Goal: Communication & Community: Answer question/provide support

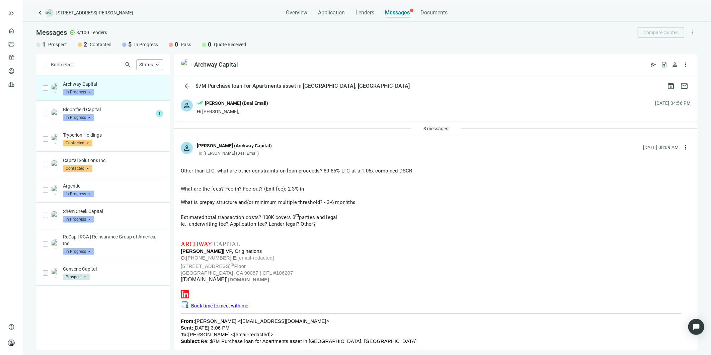
click at [272, 105] on div "person done_all [PERSON_NAME] (Deal Email) Hi [PERSON_NAME], [DATE] 04:56 PM" at bounding box center [436, 107] width 524 height 29
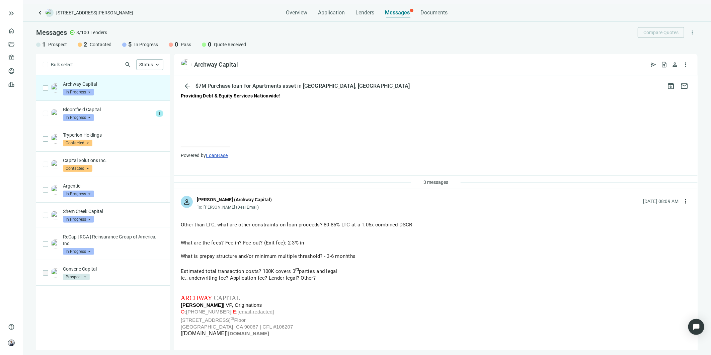
scroll to position [260, 0]
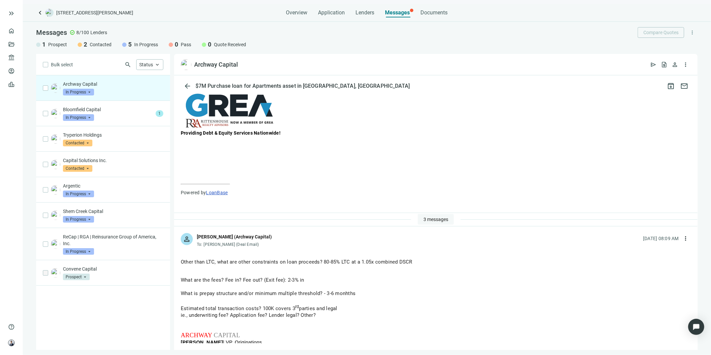
click at [424, 218] on span "3 messages" at bounding box center [435, 219] width 25 height 5
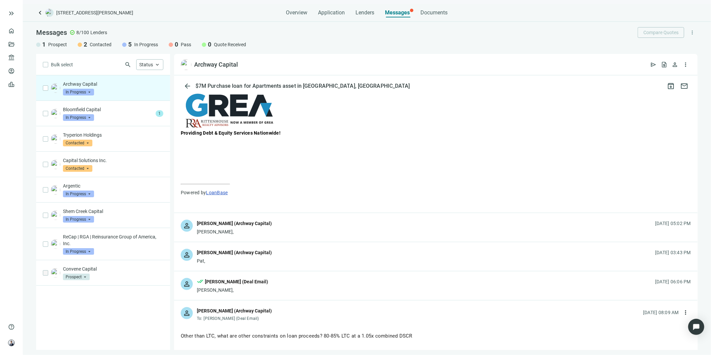
click at [345, 225] on div "person [PERSON_NAME] (Archway Capital) [PERSON_NAME], [DATE] 05:02 PM" at bounding box center [436, 227] width 524 height 29
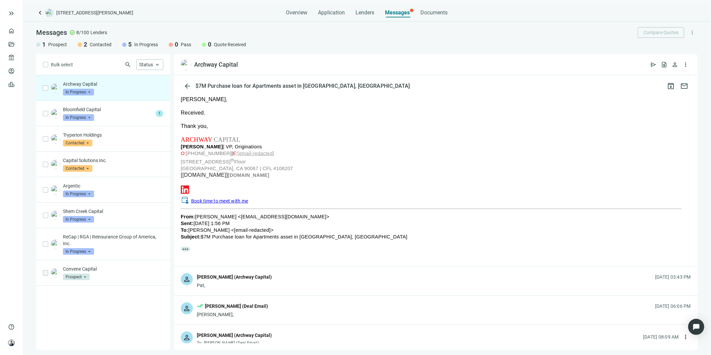
scroll to position [446, 0]
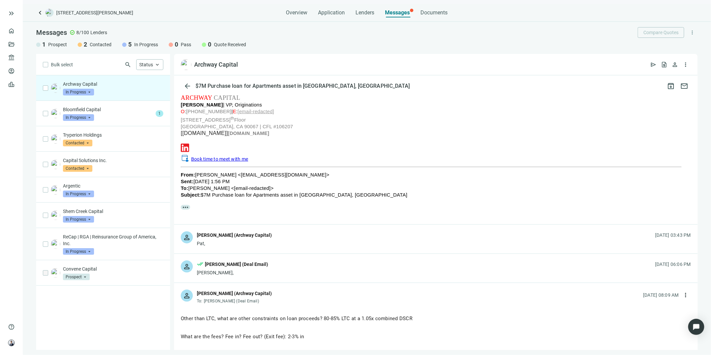
click at [326, 239] on div "person [PERSON_NAME] (Archway Capital) Pat, [DATE] 03:43 PM" at bounding box center [436, 239] width 524 height 29
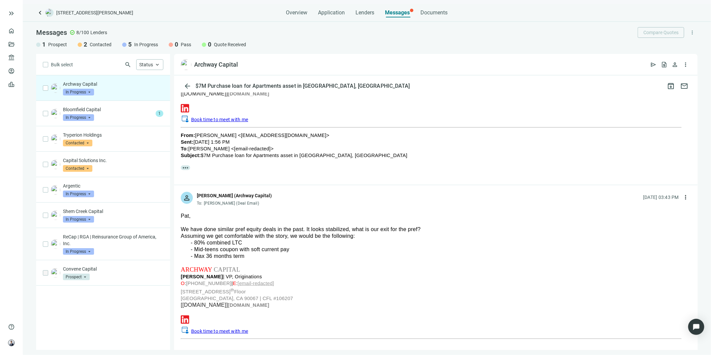
scroll to position [521, 0]
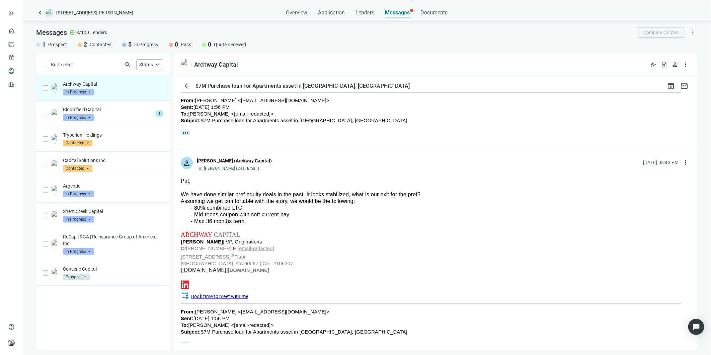
drag, startPoint x: 245, startPoint y: 219, endPoint x: 191, endPoint y: 213, distance: 54.2
click at [191, 213] on ul "80% combined LTC Mid-teens coupon with soft current pay Max 36 months term" at bounding box center [436, 215] width 510 height 20
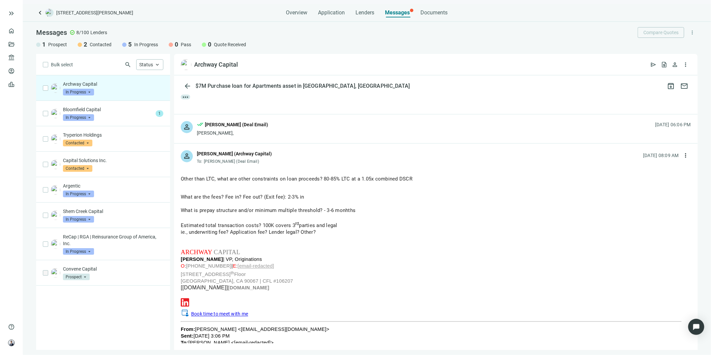
scroll to position [781, 0]
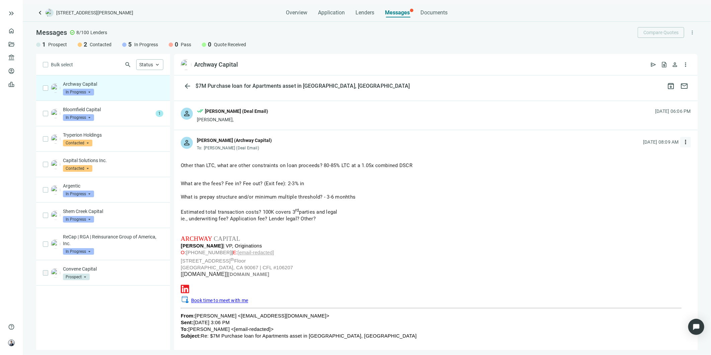
click at [682, 138] on button "more_vert" at bounding box center [685, 142] width 11 height 11
click at [653, 159] on div "reply Reply" at bounding box center [648, 158] width 71 height 12
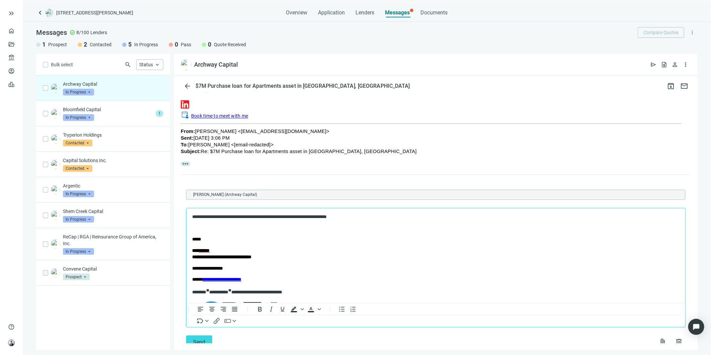
click at [229, 215] on p "**********" at bounding box center [429, 217] width 475 height 7
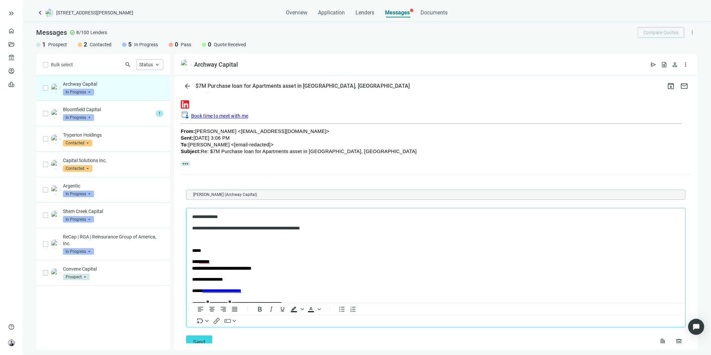
click at [271, 238] on p "Rich Text Area. Press ALT-0 for help." at bounding box center [435, 239] width 487 height 7
click at [209, 338] on button "Send" at bounding box center [199, 341] width 26 height 13
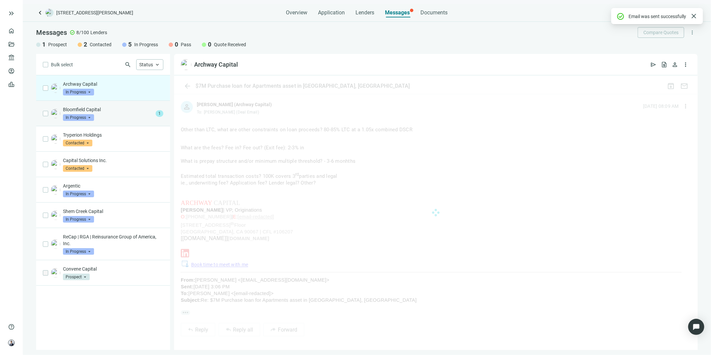
click at [131, 120] on div "Bloomfield Capital In Progress arrow_drop_down" at bounding box center [108, 113] width 90 height 15
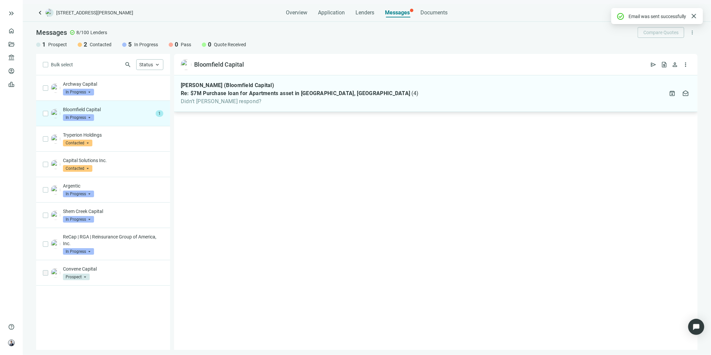
click at [213, 106] on div "[PERSON_NAME] (Bloomfield Capital) Re: $7M Purchase loan for Apartments asset i…" at bounding box center [436, 93] width 524 height 36
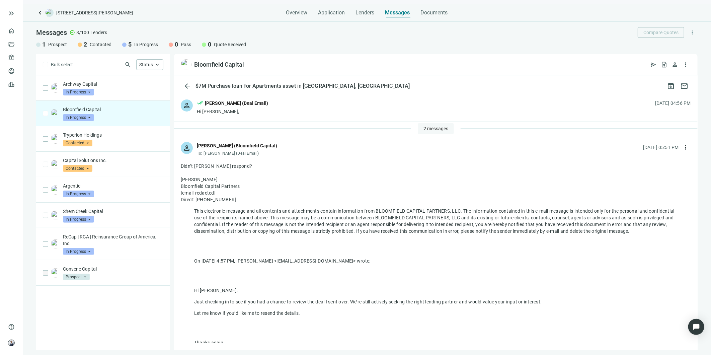
click at [434, 132] on button "2 messages" at bounding box center [436, 128] width 36 height 11
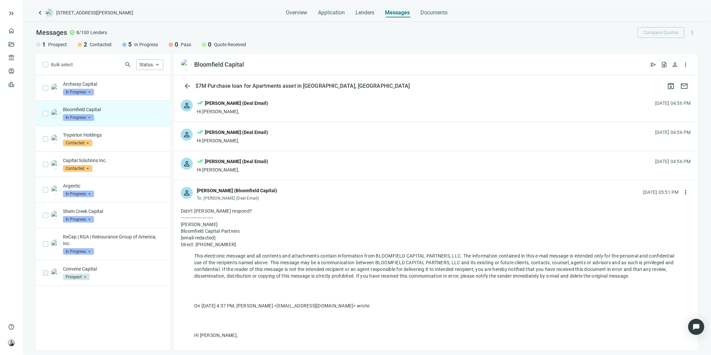
click at [269, 105] on div "person done_all [PERSON_NAME] (Deal Email) Hi [PERSON_NAME], [DATE] 04:56 PM" at bounding box center [436, 107] width 524 height 29
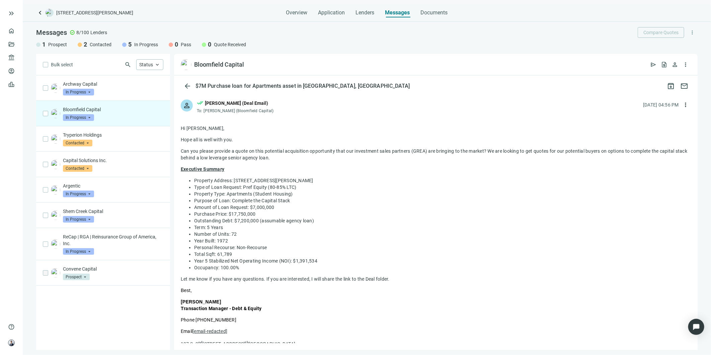
click at [268, 106] on div "done_all [PERSON_NAME] (Deal Email)" at bounding box center [236, 103] width 78 height 9
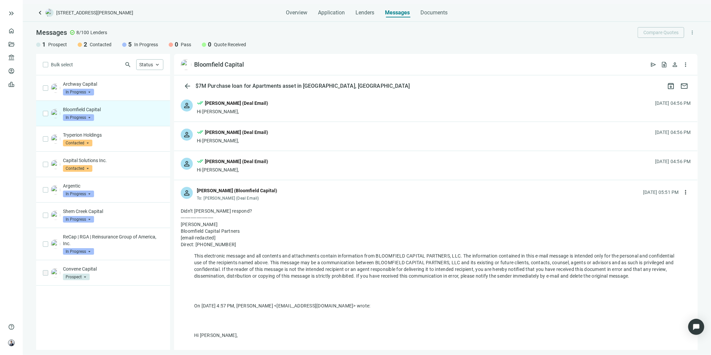
click at [268, 143] on div "person done_all [PERSON_NAME] (Deal Email) Hi [PERSON_NAME], [DATE] 04:56 PM" at bounding box center [436, 136] width 524 height 29
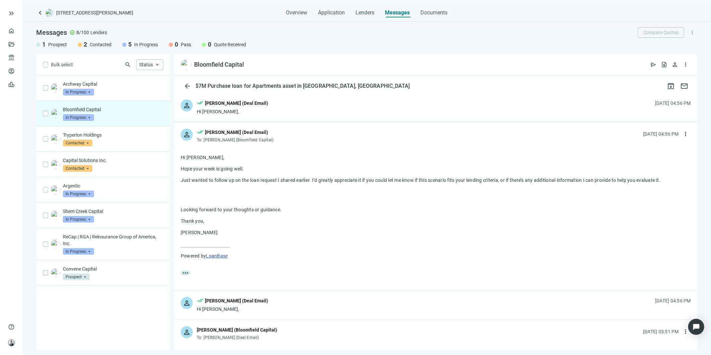
click at [269, 140] on div "[PERSON_NAME] (Bloomfield Capital)" at bounding box center [240, 139] width 72 height 5
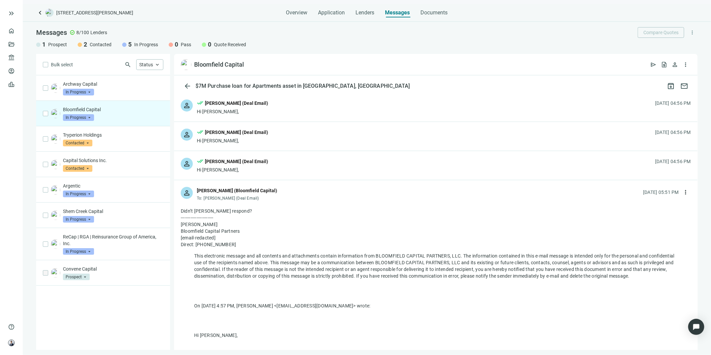
click at [259, 167] on div "Hi [PERSON_NAME]," at bounding box center [232, 169] width 71 height 7
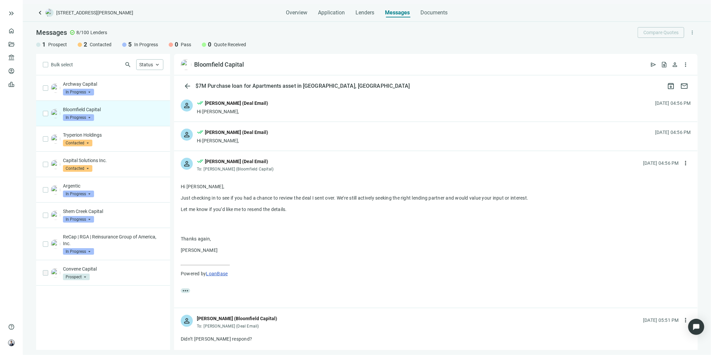
click at [269, 168] on div "[PERSON_NAME] (Bloomfield Capital)" at bounding box center [240, 168] width 72 height 5
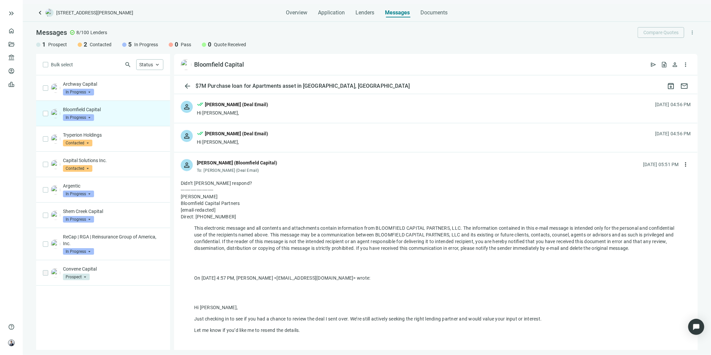
scroll to position [26, 0]
click at [682, 163] on span "more_vert" at bounding box center [685, 166] width 7 height 7
click at [633, 178] on span "Reply" at bounding box center [635, 180] width 11 height 5
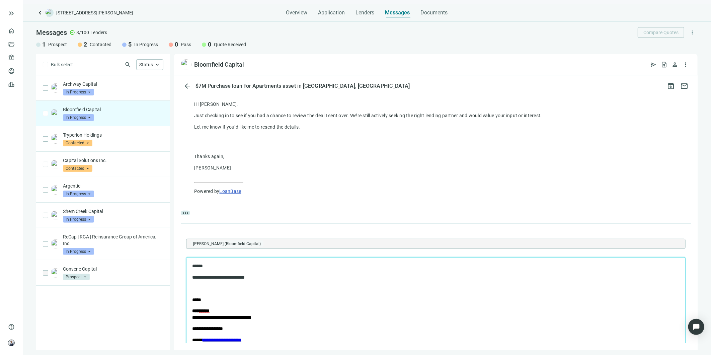
scroll to position [261, 0]
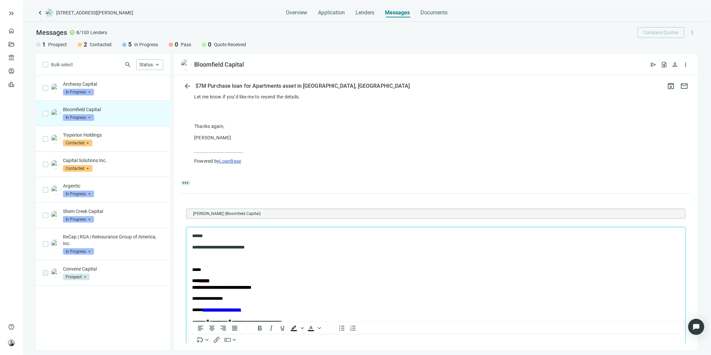
click at [242, 265] on body "**********" at bounding box center [435, 315] width 488 height 166
click at [242, 263] on body "**********" at bounding box center [435, 315] width 488 height 166
click at [242, 260] on p "Rich Text Area. Press ALT-0 for help." at bounding box center [435, 258] width 487 height 7
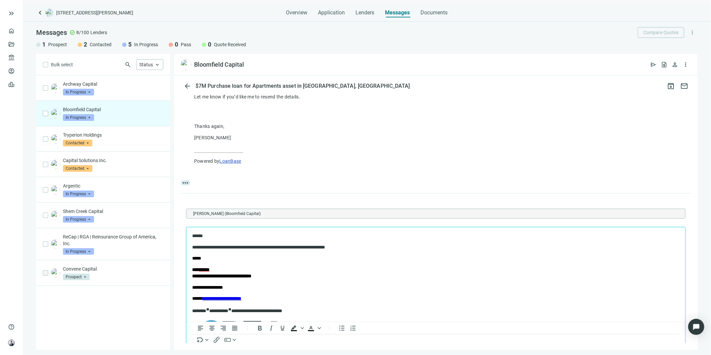
click at [342, 290] on p "**********" at bounding box center [435, 287] width 487 height 7
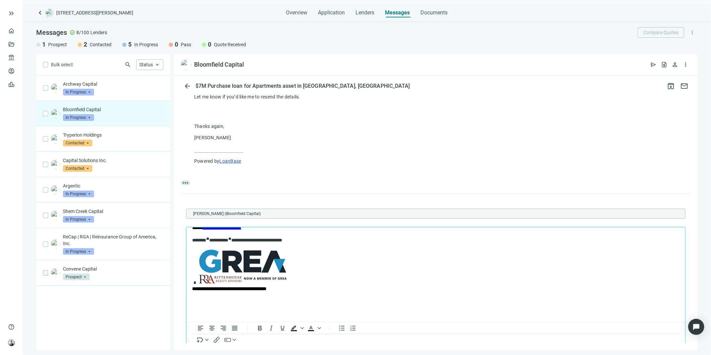
scroll to position [304, 0]
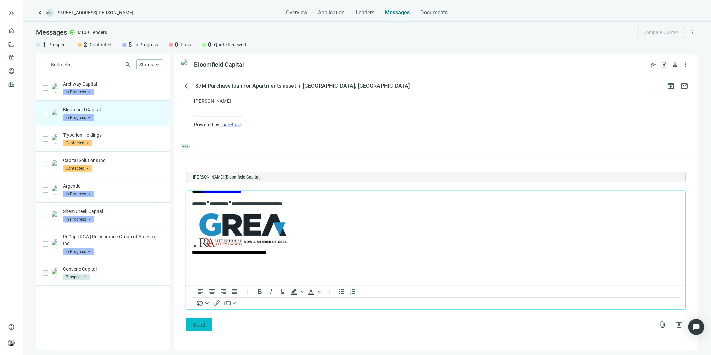
click at [210, 326] on button "Send" at bounding box center [199, 324] width 26 height 13
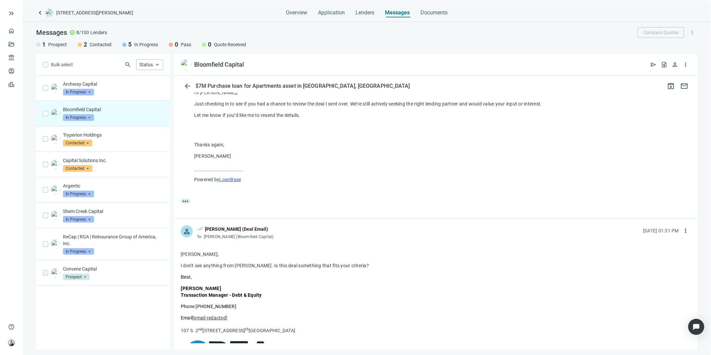
scroll to position [230, 0]
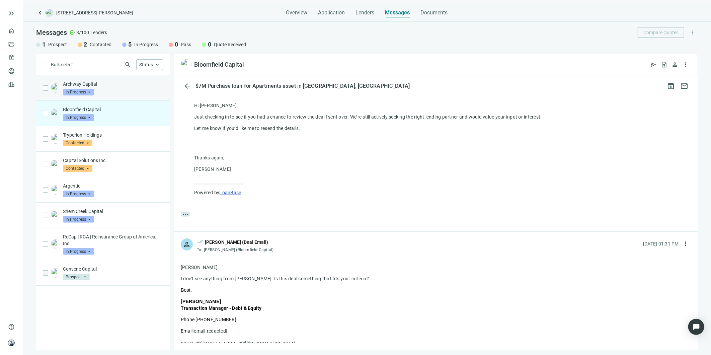
click at [112, 90] on div "Archway Capital In Progress arrow_drop_down" at bounding box center [113, 88] width 100 height 15
